Goal: Task Accomplishment & Management: Use online tool/utility

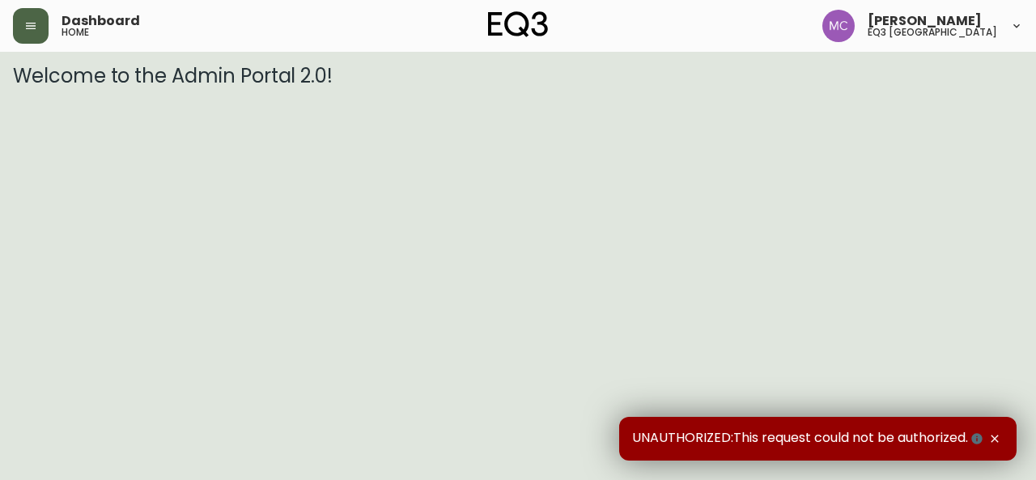
click at [26, 31] on icon "button" at bounding box center [30, 25] width 13 height 13
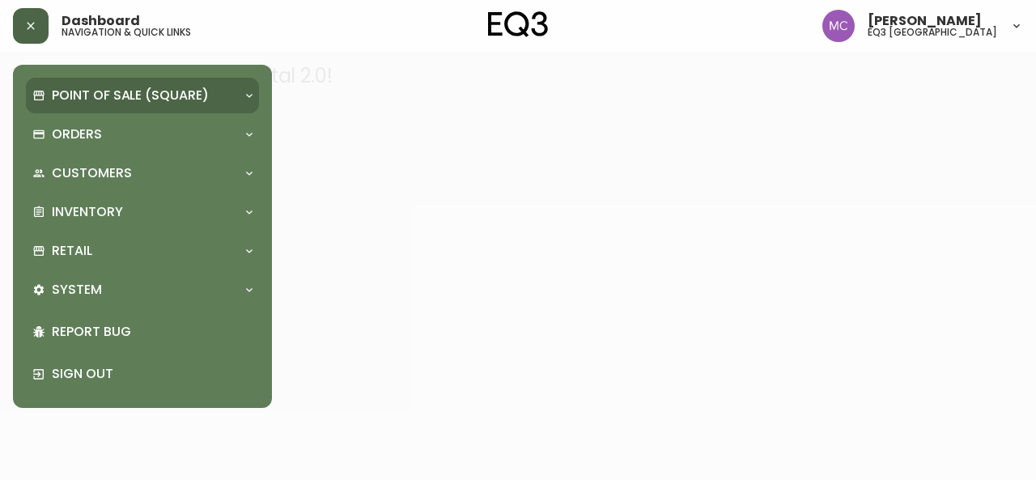
click at [86, 94] on p "Point of Sale (Square)" at bounding box center [130, 96] width 157 height 18
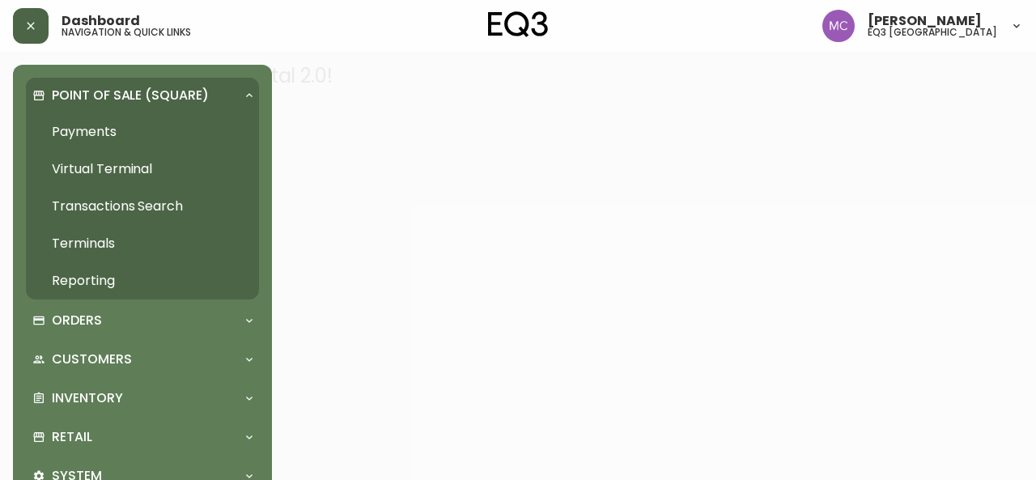
drag, startPoint x: 92, startPoint y: 398, endPoint x: 537, endPoint y: 149, distance: 509.6
click at [537, 149] on div at bounding box center [518, 240] width 1036 height 480
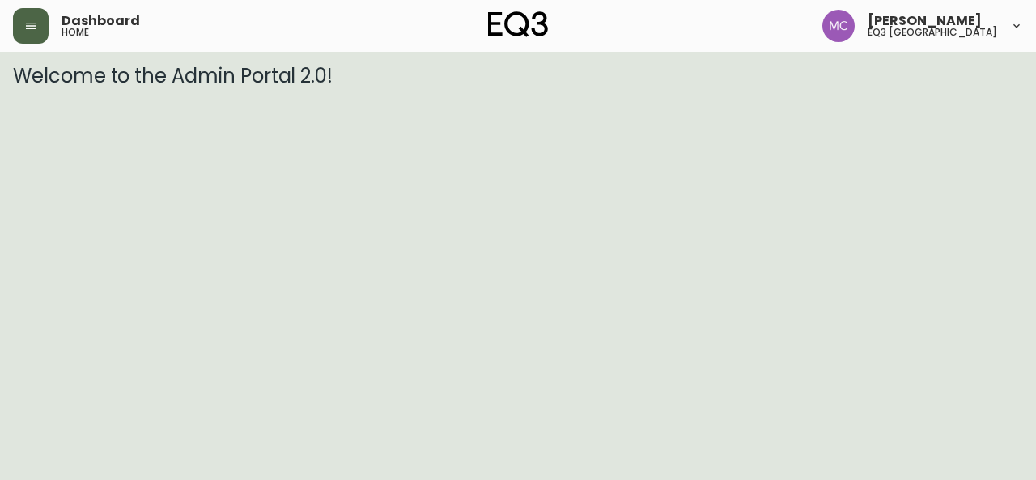
click at [28, 18] on button "button" at bounding box center [31, 26] width 36 height 36
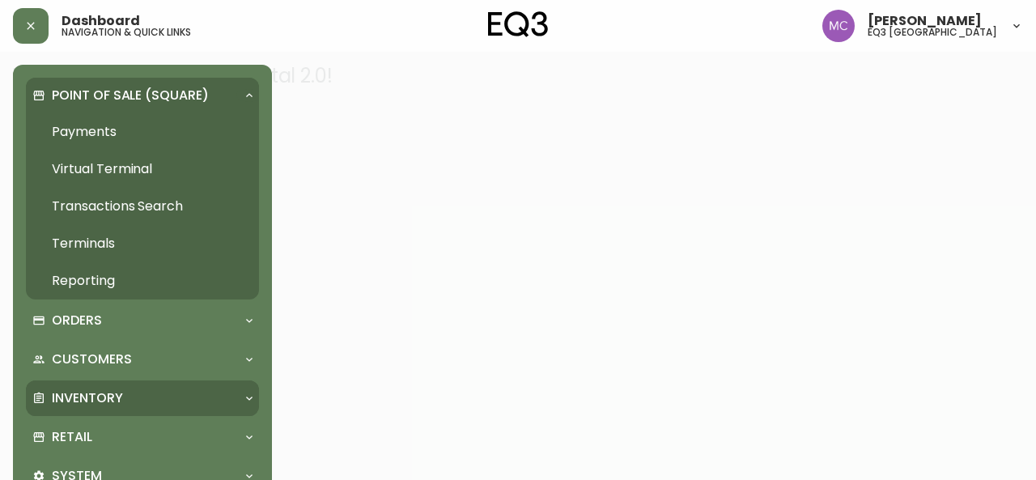
click at [57, 409] on div "Inventory" at bounding box center [142, 399] width 233 height 36
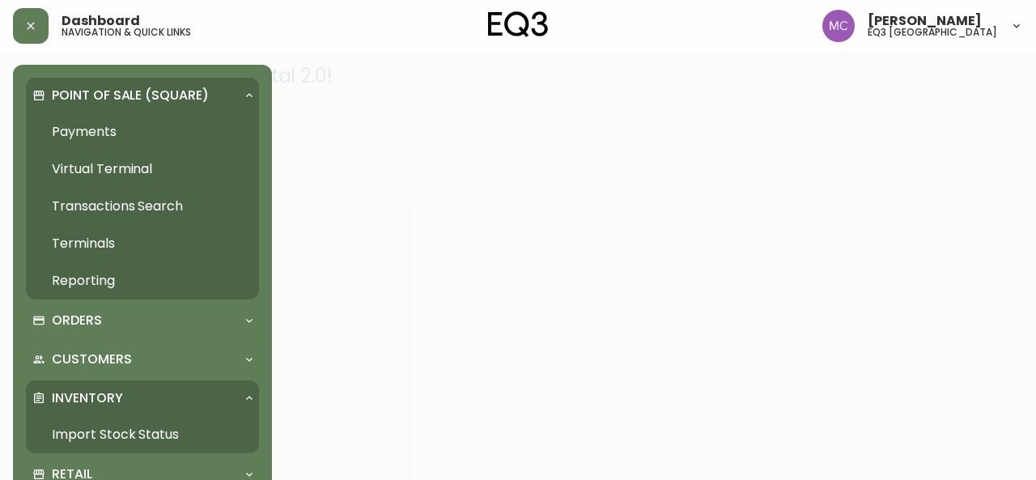
drag, startPoint x: 93, startPoint y: 444, endPoint x: 60, endPoint y: 430, distance: 35.9
click at [60, 430] on link "Import Stock Status" at bounding box center [142, 434] width 233 height 37
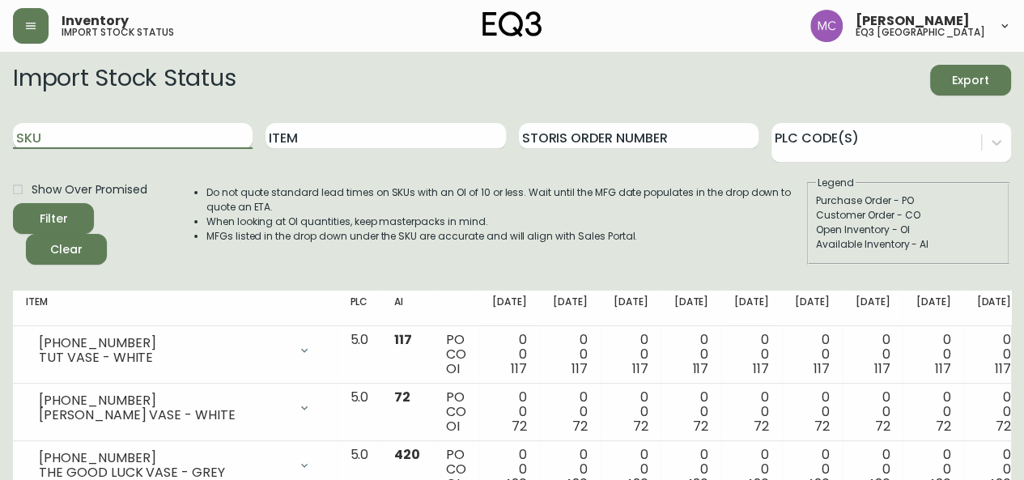
click at [160, 135] on input "SKU" at bounding box center [133, 136] width 240 height 26
paste input "[PHONE_NUMBER]"
type input "[PHONE_NUMBER]"
click at [13, 203] on button "Filter" at bounding box center [53, 218] width 81 height 31
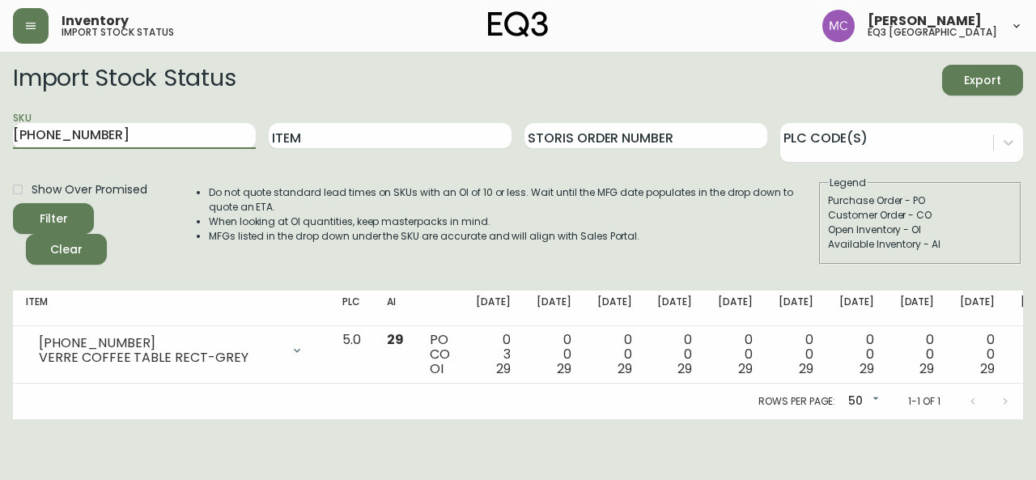
drag, startPoint x: 103, startPoint y: 142, endPoint x: 0, endPoint y: 125, distance: 104.2
click at [0, 125] on main "Import Stock Status Export SKU [PHONE_NUMBER] Item Storis Order Number PLC Code…" at bounding box center [518, 236] width 1036 height 368
paste input "[PHONE_NUMBER]"
click at [108, 137] on input "[PHONE_NUMBER]" at bounding box center [134, 136] width 243 height 26
type input "[PHONE_NUMBER]"
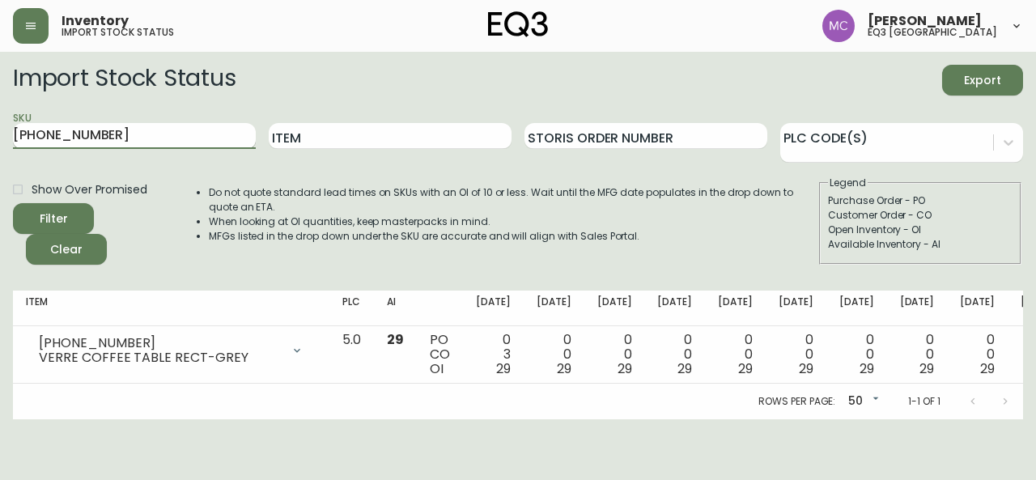
click at [13, 203] on button "Filter" at bounding box center [53, 218] width 81 height 31
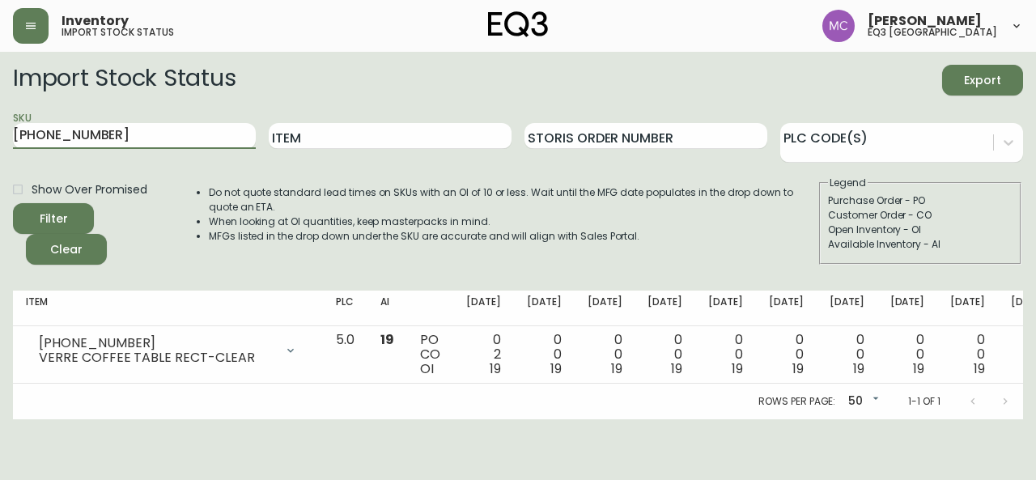
drag, startPoint x: 99, startPoint y: 135, endPoint x: 0, endPoint y: 127, distance: 99.1
click at [0, 127] on main "Import Stock Status Export SKU [PHONE_NUMBER] Item Storis Order Number PLC Code…" at bounding box center [518, 236] width 1036 height 368
paste input "7020-042-1-B"
type input "7020-042-1-B"
click at [13, 203] on button "Filter" at bounding box center [53, 218] width 81 height 31
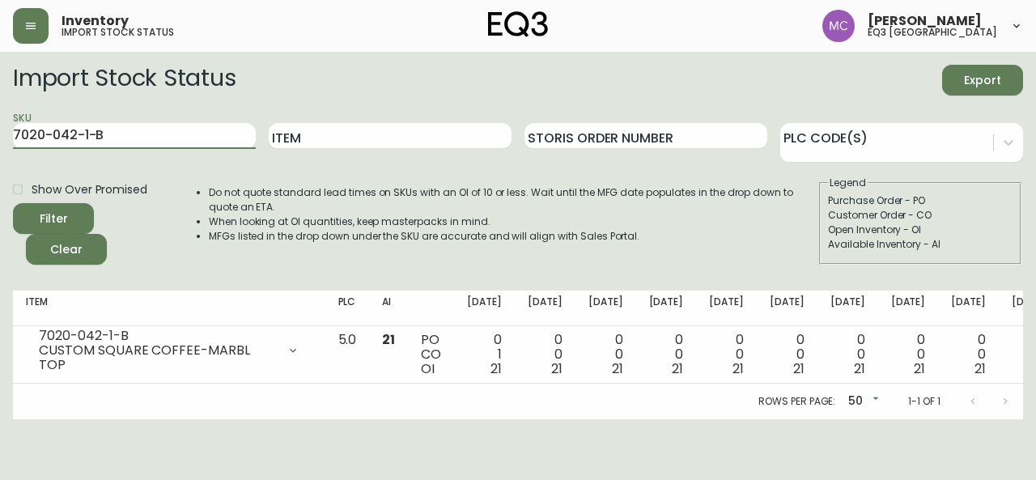
drag, startPoint x: 138, startPoint y: 134, endPoint x: 0, endPoint y: 110, distance: 139.6
click at [0, 110] on main "Import Stock Status Export SKU 7020-042-1-B Item Storis Order Number PLC Code(s…" at bounding box center [518, 236] width 1036 height 368
paste input "[PHONE_NUMBER]"
type input "[PHONE_NUMBER]"
click at [13, 203] on button "Filter" at bounding box center [53, 218] width 81 height 31
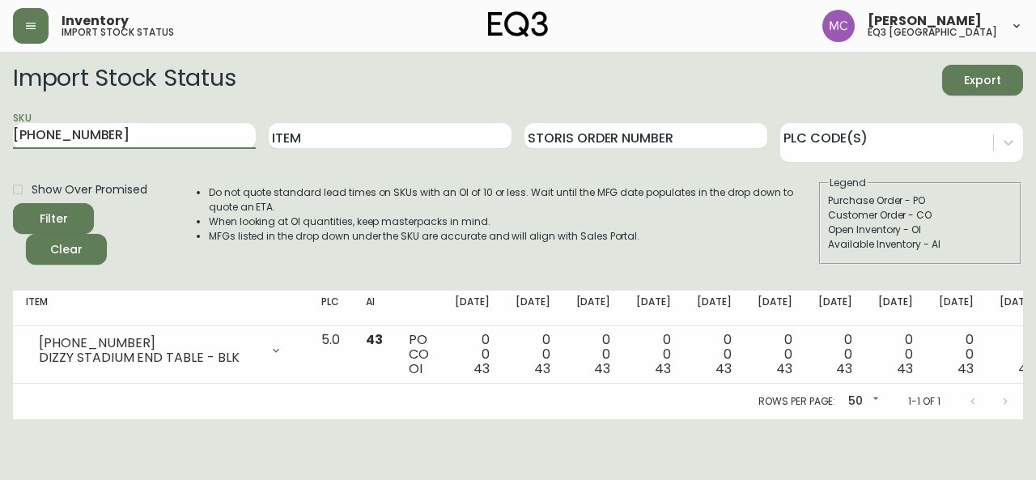
drag, startPoint x: 136, startPoint y: 138, endPoint x: 0, endPoint y: 109, distance: 139.1
click at [0, 109] on main "Import Stock Status Export SKU [PHONE_NUMBER] Item Storis Order Number PLC Code…" at bounding box center [518, 236] width 1036 height 368
paste input "[PHONE_NUMBER]"
click at [13, 203] on button "Filter" at bounding box center [53, 218] width 81 height 31
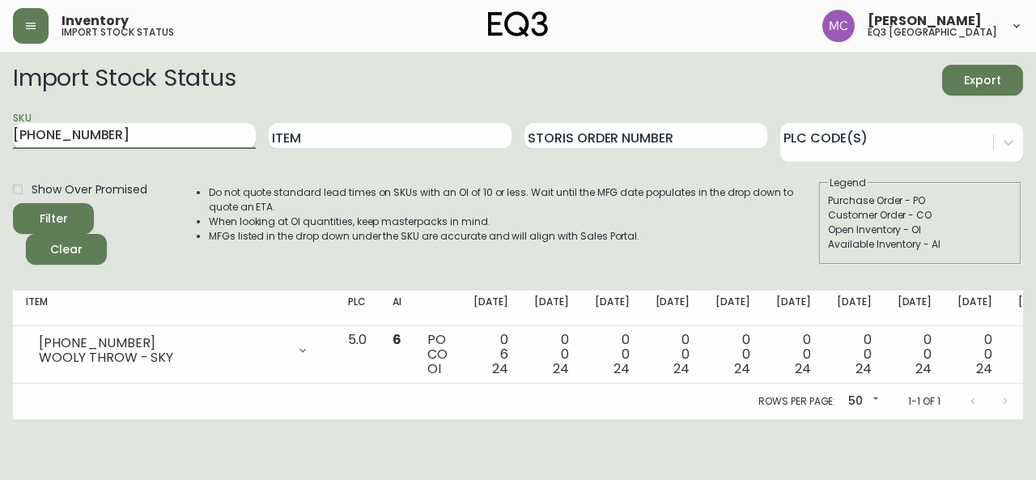
click at [117, 138] on input "[PHONE_NUMBER]" at bounding box center [134, 136] width 243 height 26
type input "1"
click at [13, 203] on button "Filter" at bounding box center [53, 218] width 81 height 31
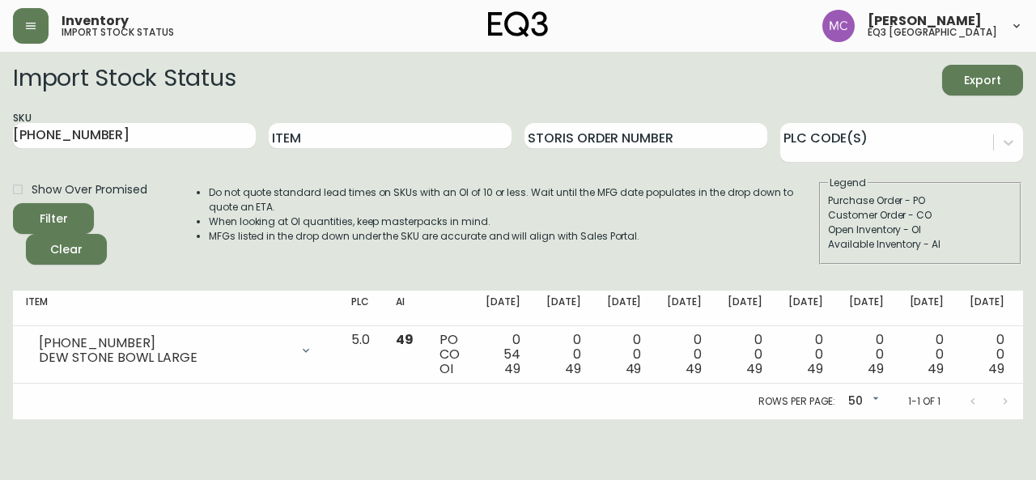
click at [0, 111] on main "Import Stock Status Export SKU [PHONE_NUMBER] Item Storis Order Number PLC Code…" at bounding box center [518, 236] width 1036 height 368
drag, startPoint x: 93, startPoint y: 129, endPoint x: 0, endPoint y: 106, distance: 95.8
click at [0, 106] on main "Import Stock Status Export SKU [PHONE_NUMBER] Item Storis Order Number PLC Code…" at bounding box center [518, 236] width 1036 height 368
paste input "819-1"
type input "[PHONE_NUMBER]"
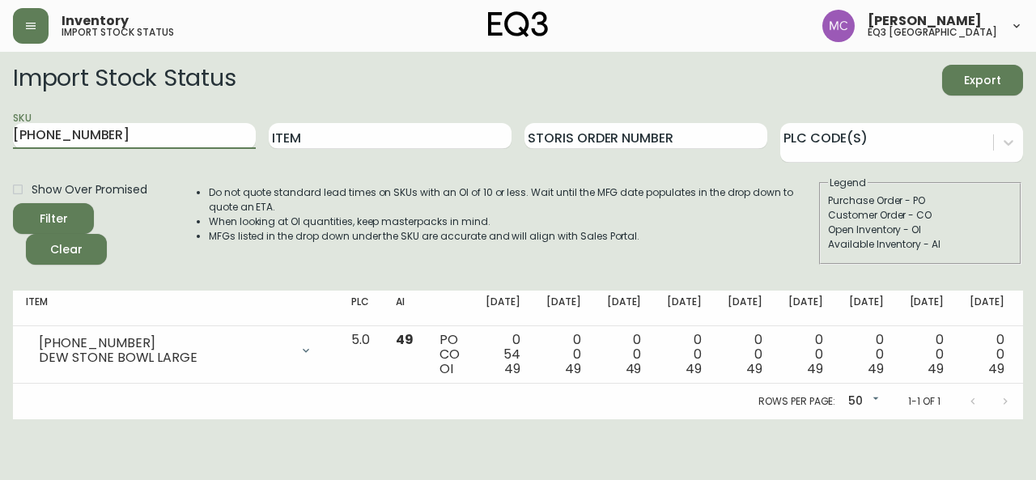
click at [13, 203] on button "Filter" at bounding box center [53, 218] width 81 height 31
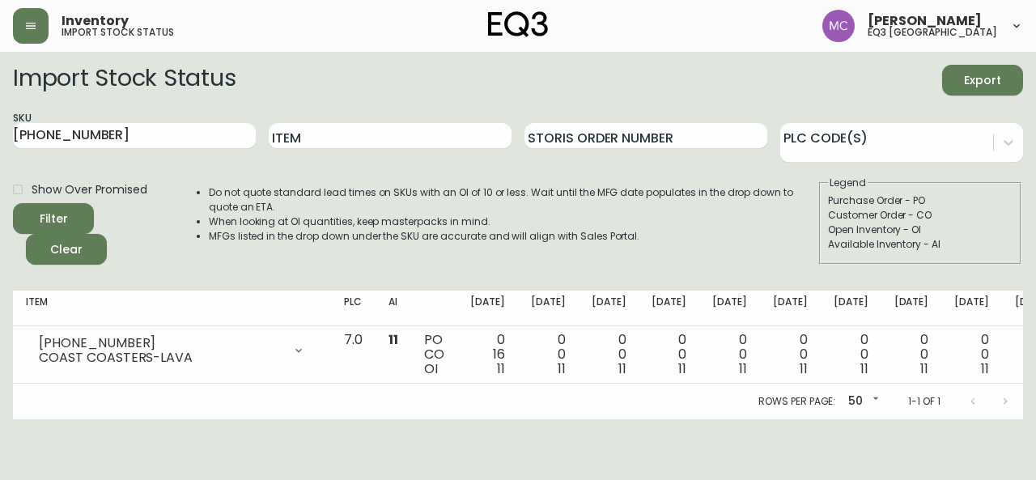
click at [0, 352] on main "Import Stock Status Export SKU [PHONE_NUMBER] Item Storis Order Number PLC Code…" at bounding box center [518, 236] width 1036 height 368
click at [0, 164] on main "Import Stock Status Export SKU [PHONE_NUMBER] Item Storis Order Number PLC Code…" at bounding box center [518, 236] width 1036 height 368
drag, startPoint x: 97, startPoint y: 137, endPoint x: 0, endPoint y: 116, distance: 99.4
click at [0, 116] on main "Import Stock Status Export SKU [PHONE_NUMBER] Item Storis Order Number PLC Code…" at bounding box center [518, 236] width 1036 height 368
paste input "[PHONE_NUMBER]"
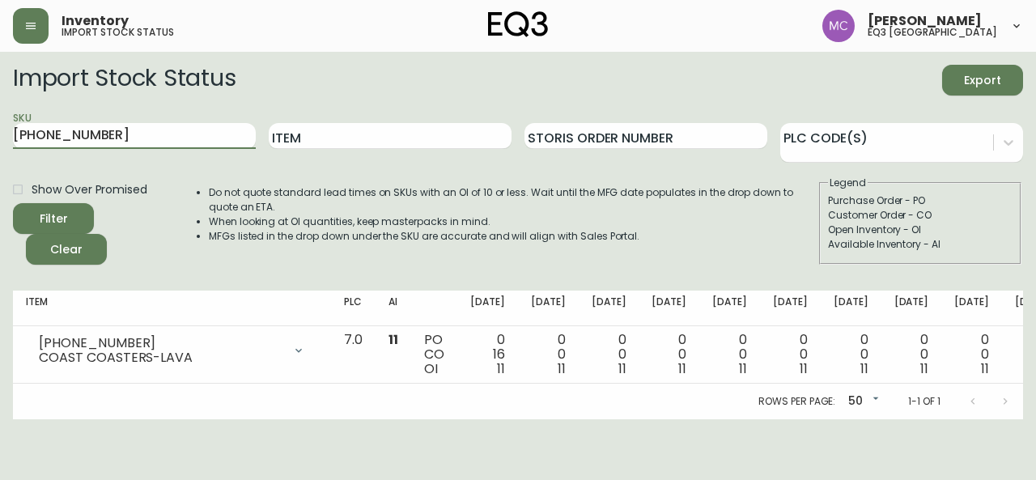
type input "[PHONE_NUMBER]"
click at [13, 203] on button "Filter" at bounding box center [53, 218] width 81 height 31
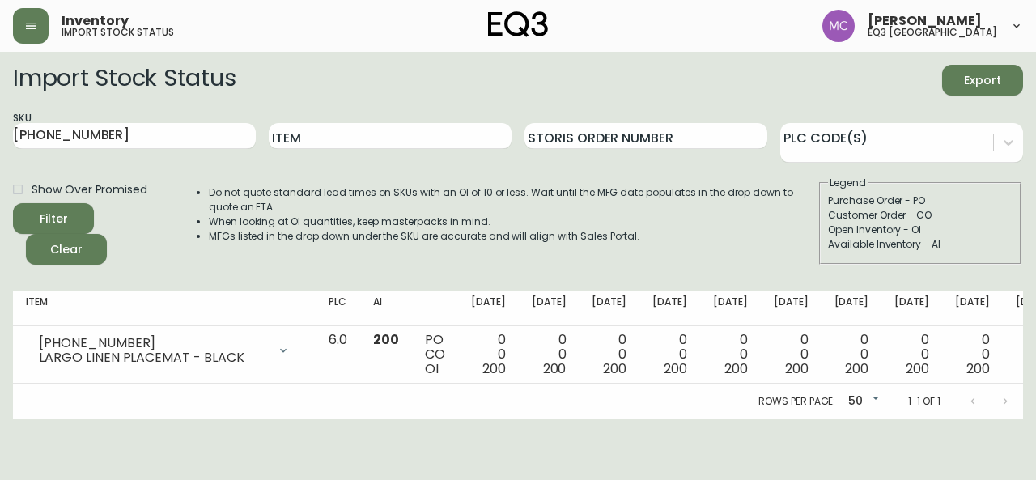
click at [0, 130] on main "Import Stock Status Export SKU [PHONE_NUMBER] Item Storis Order Number PLC Code…" at bounding box center [518, 236] width 1036 height 368
drag, startPoint x: 122, startPoint y: 137, endPoint x: 0, endPoint y: 123, distance: 123.0
click at [0, 123] on main "Import Stock Status Export SKU [PHONE_NUMBER] Item Storis Order Number PLC Code…" at bounding box center [518, 236] width 1036 height 368
paste input "[PHONE_NUMBER]"
type input "3"
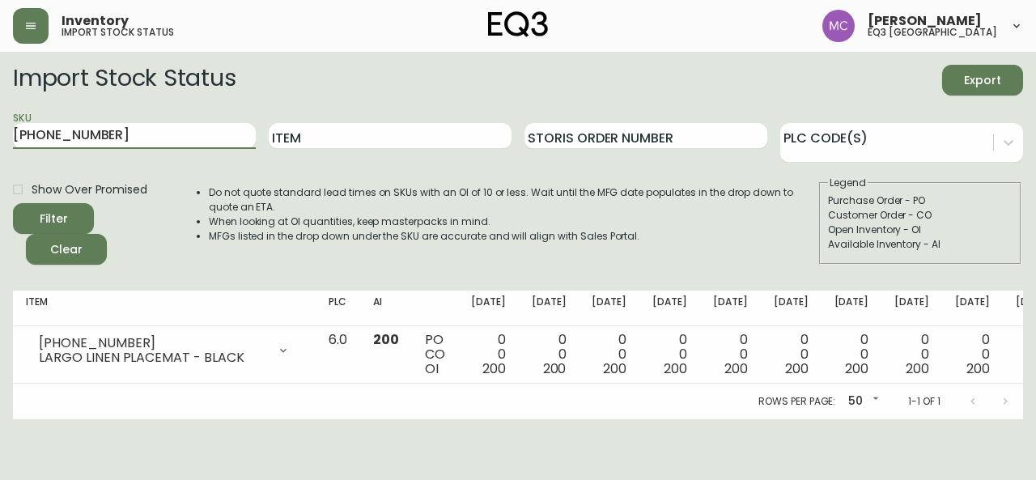
type input "[PHONE_NUMBER]"
click at [13, 203] on button "Filter" at bounding box center [53, 218] width 81 height 31
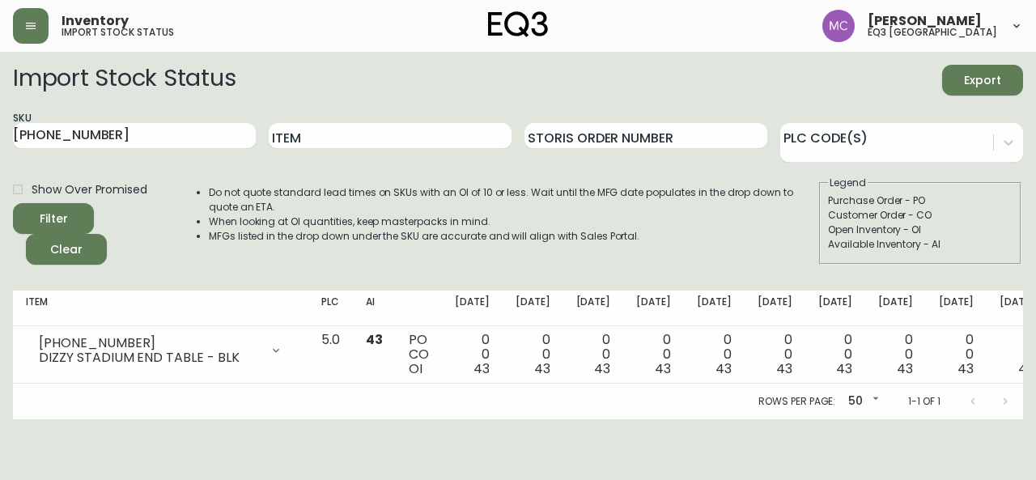
click at [1035, 87] on main "Import Stock Status Export SKU [PHONE_NUMBER] Item Storis Order Number PLC Code…" at bounding box center [518, 236] width 1036 height 368
